Goal: Find specific fact: Find specific fact

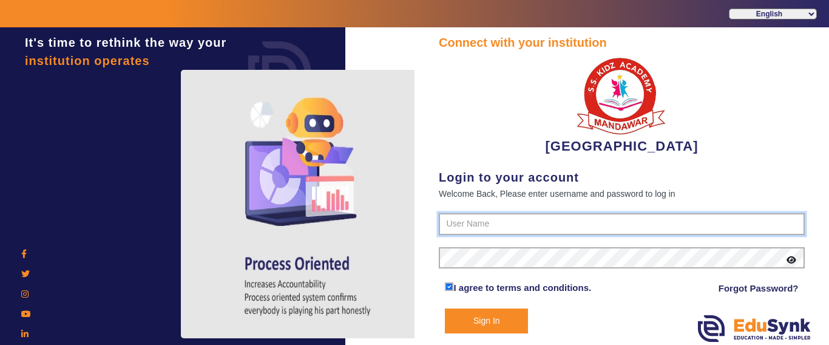
type input "9928895959"
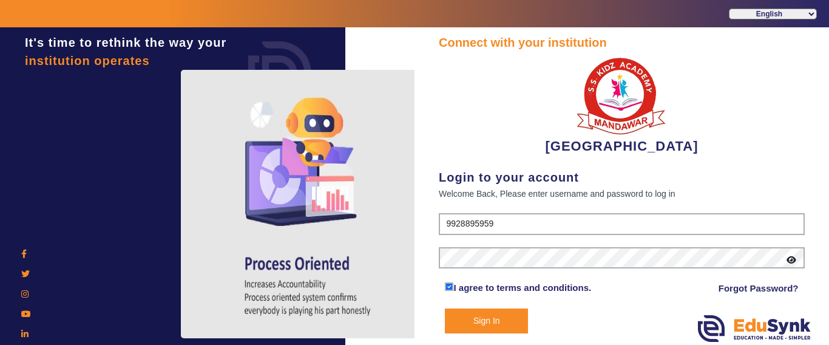
click at [511, 312] on button "Sign In" at bounding box center [486, 320] width 83 height 25
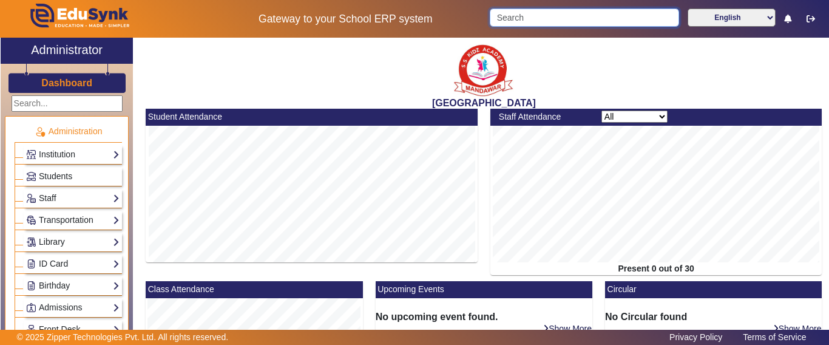
click at [516, 21] on input "Search" at bounding box center [583, 17] width 189 height 18
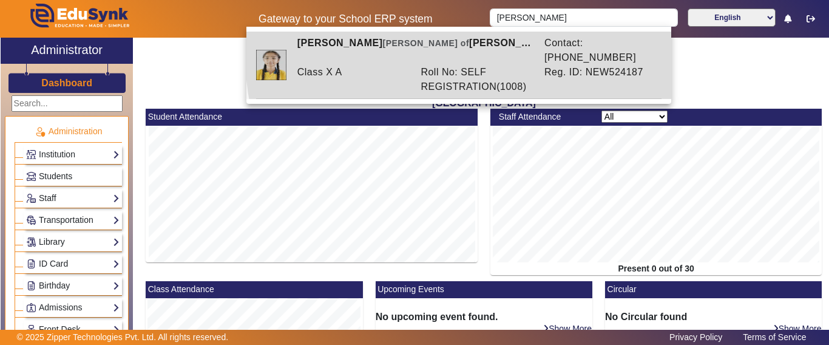
click at [497, 65] on div "Roll No: SELF REGISTRATION(1008)" at bounding box center [476, 79] width 124 height 29
type input "[PERSON_NAME]"
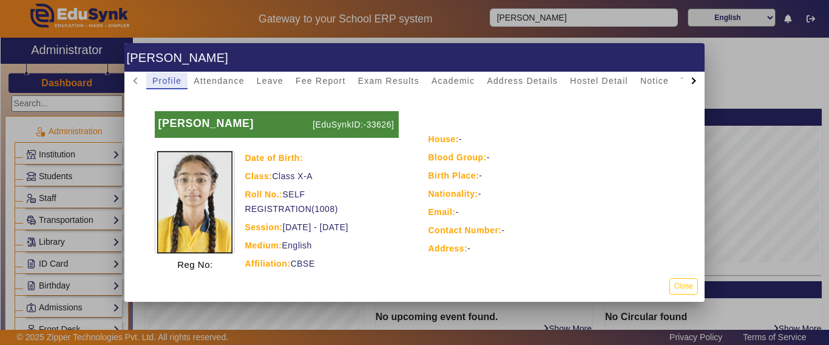
scroll to position [114, 0]
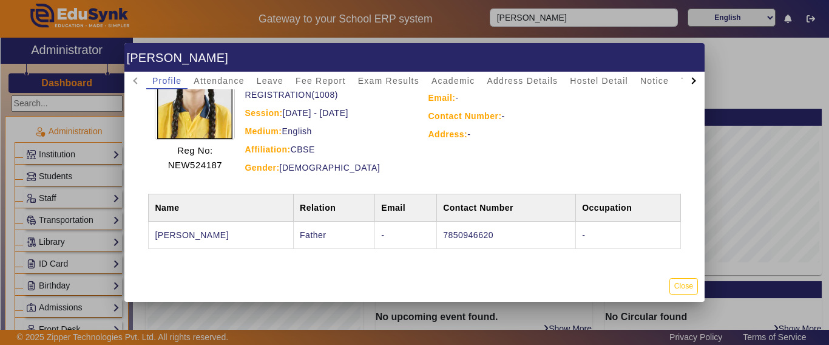
drag, startPoint x: 255, startPoint y: 230, endPoint x: 158, endPoint y: 230, distance: 97.7
click at [158, 230] on td "[PERSON_NAME]" at bounding box center [221, 234] width 145 height 27
click at [211, 240] on td "[PERSON_NAME]" at bounding box center [221, 234] width 145 height 27
click at [210, 240] on td "[PERSON_NAME]" at bounding box center [221, 234] width 145 height 27
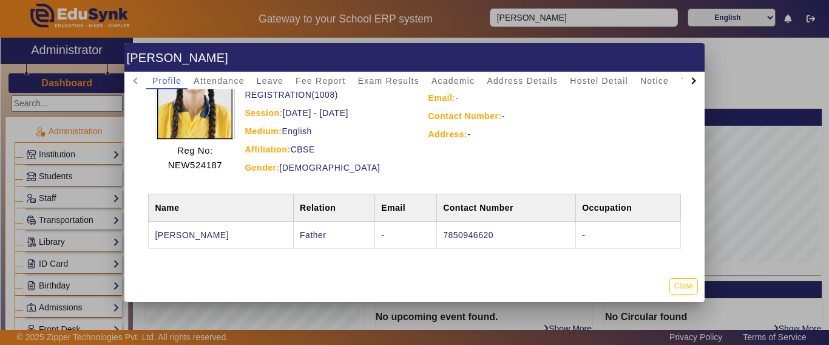
click at [210, 240] on td "[PERSON_NAME]" at bounding box center [221, 234] width 145 height 27
copy td "[PERSON_NAME]"
click at [461, 236] on td "7850946620" at bounding box center [506, 234] width 139 height 27
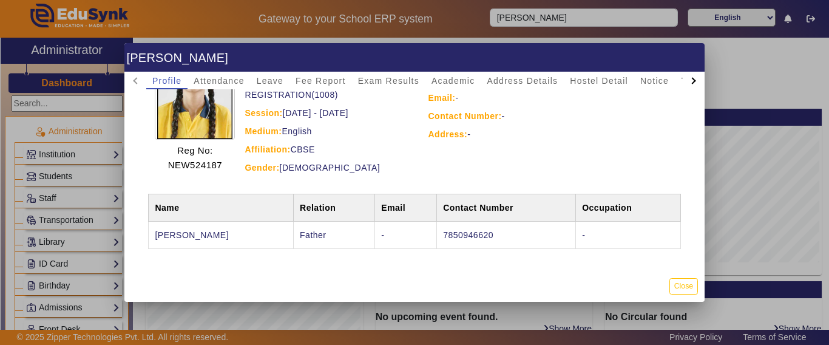
copy td "7850946620"
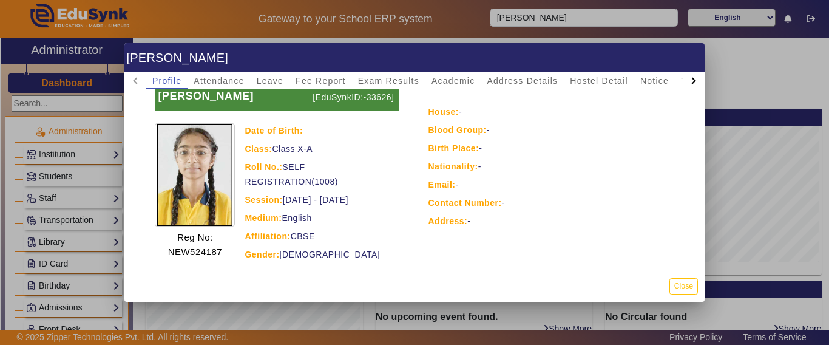
scroll to position [0, 0]
